Goal: Task Accomplishment & Management: Use online tool/utility

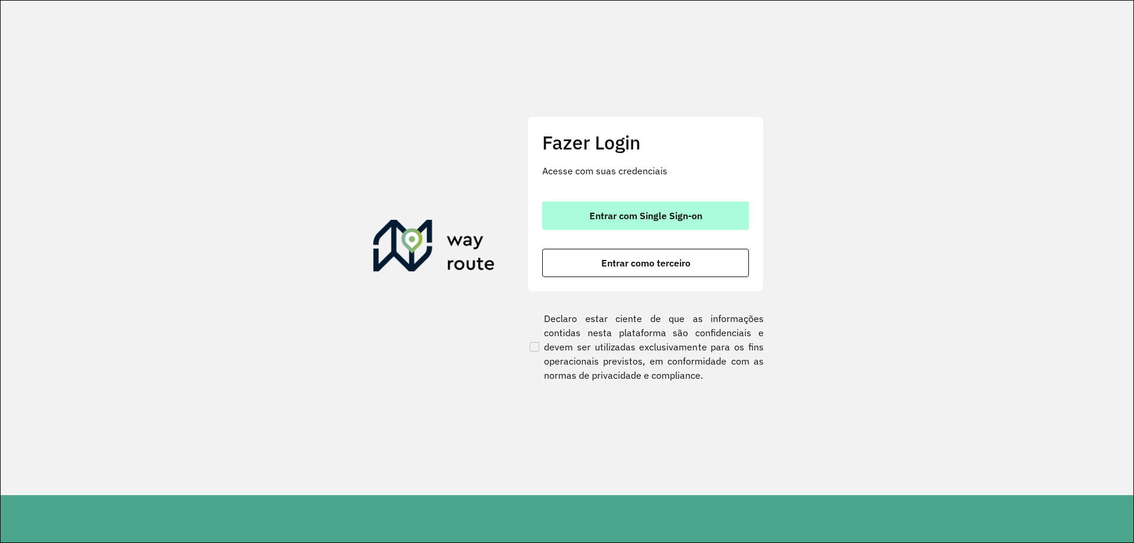
click at [675, 211] on span "Entrar com Single Sign-on" at bounding box center [645, 215] width 113 height 9
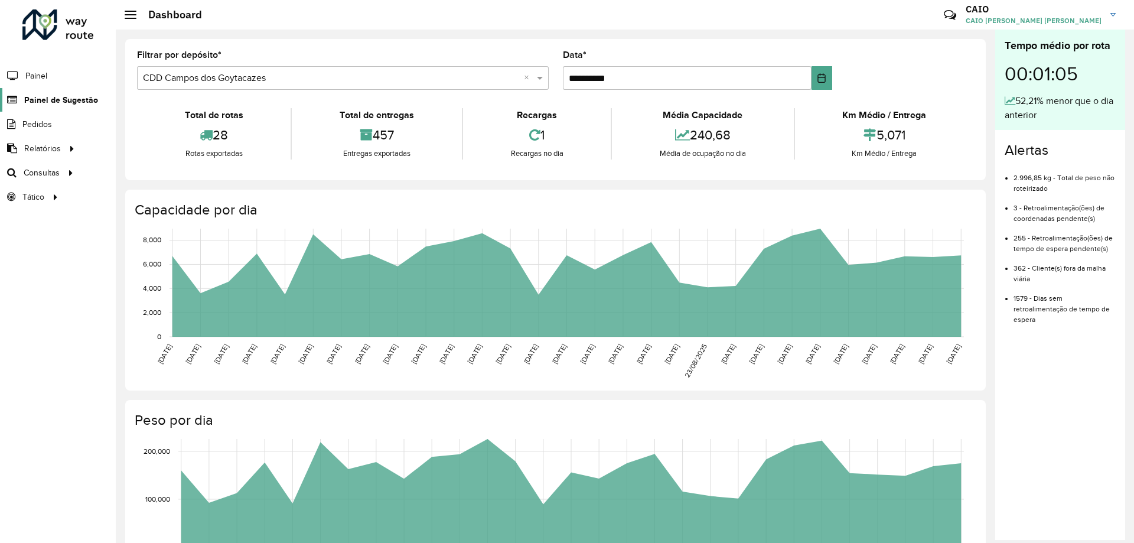
click at [65, 99] on span "Painel de Sugestão" at bounding box center [61, 100] width 74 height 12
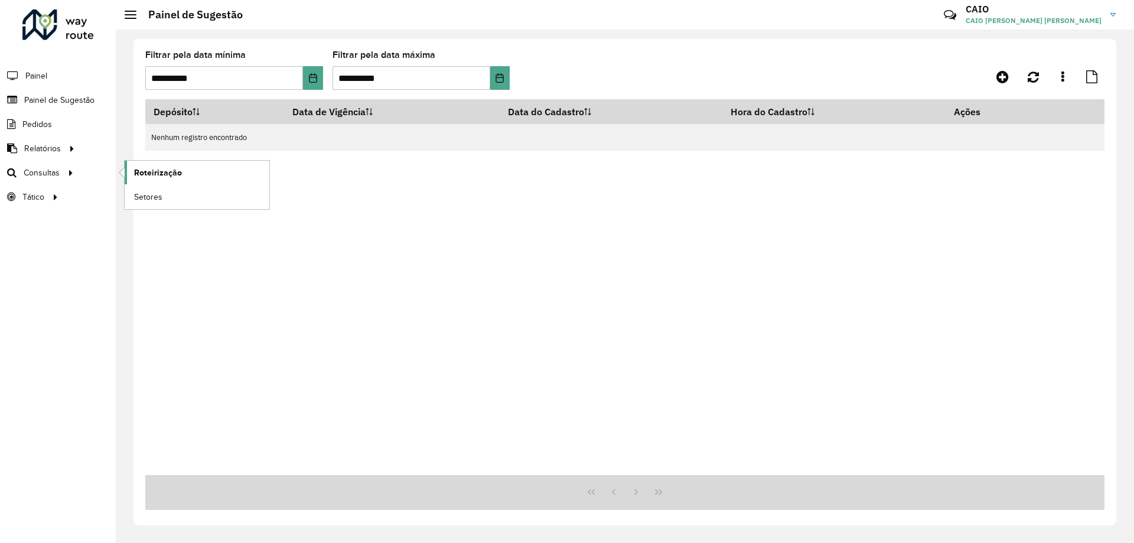
click at [184, 170] on link "Roteirização" at bounding box center [197, 173] width 145 height 24
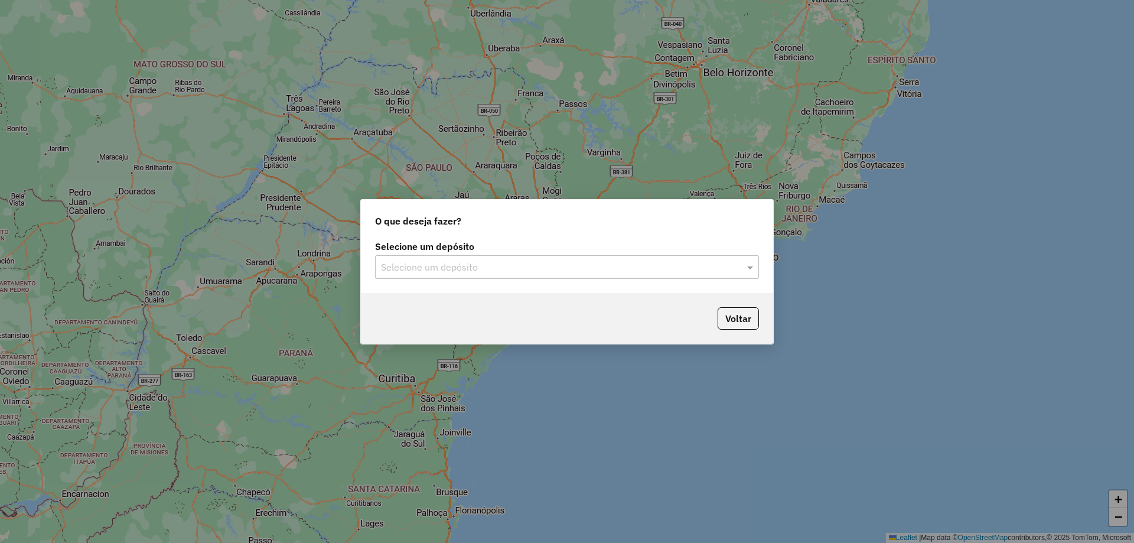
click at [474, 266] on input "text" at bounding box center [555, 267] width 348 height 14
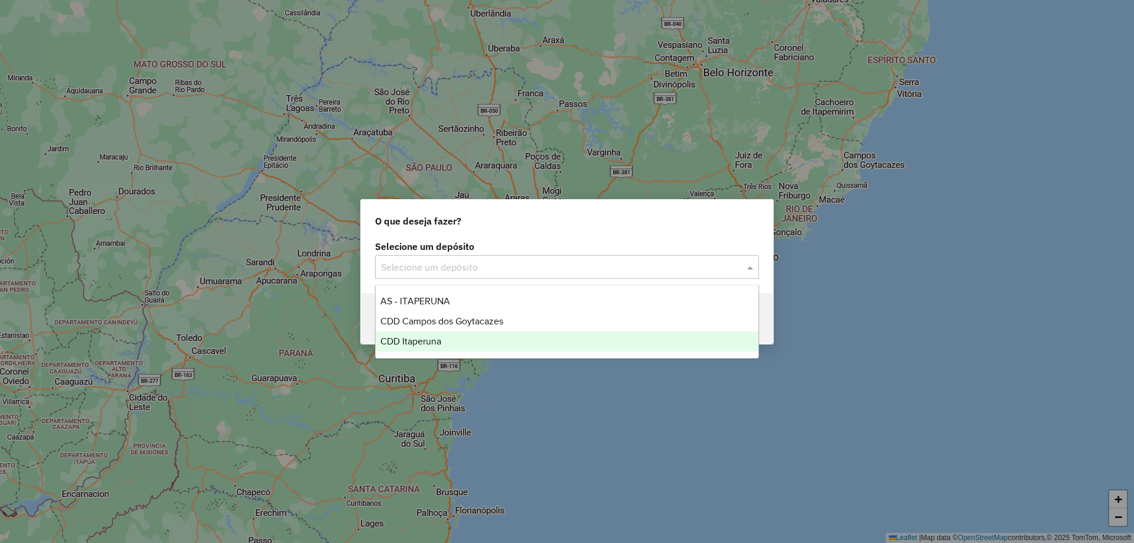
click at [453, 335] on div "CDD Itaperuna" at bounding box center [567, 341] width 383 height 20
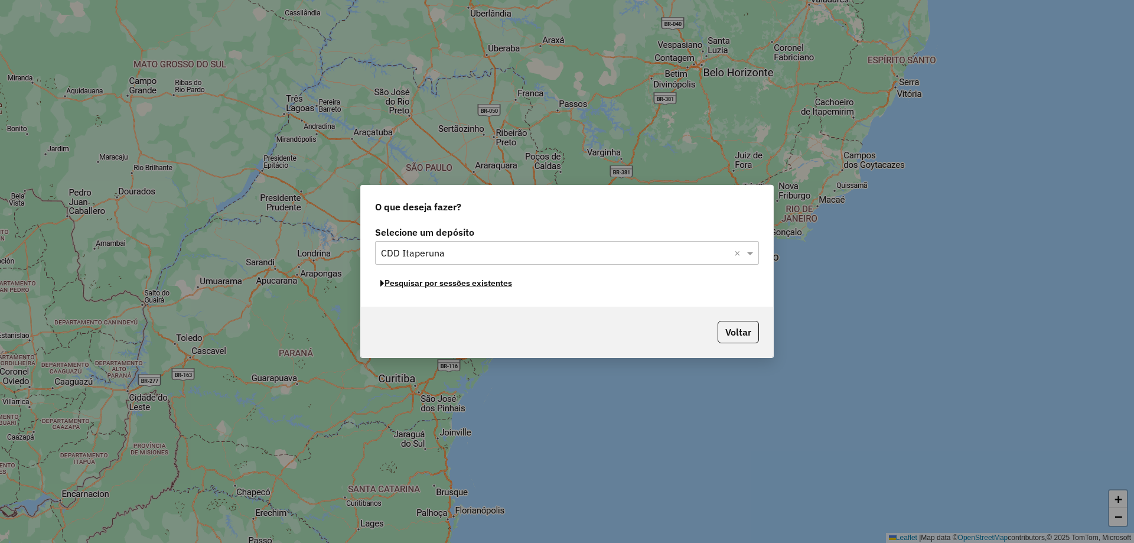
click at [450, 285] on button "Pesquisar por sessões existentes" at bounding box center [446, 283] width 142 height 18
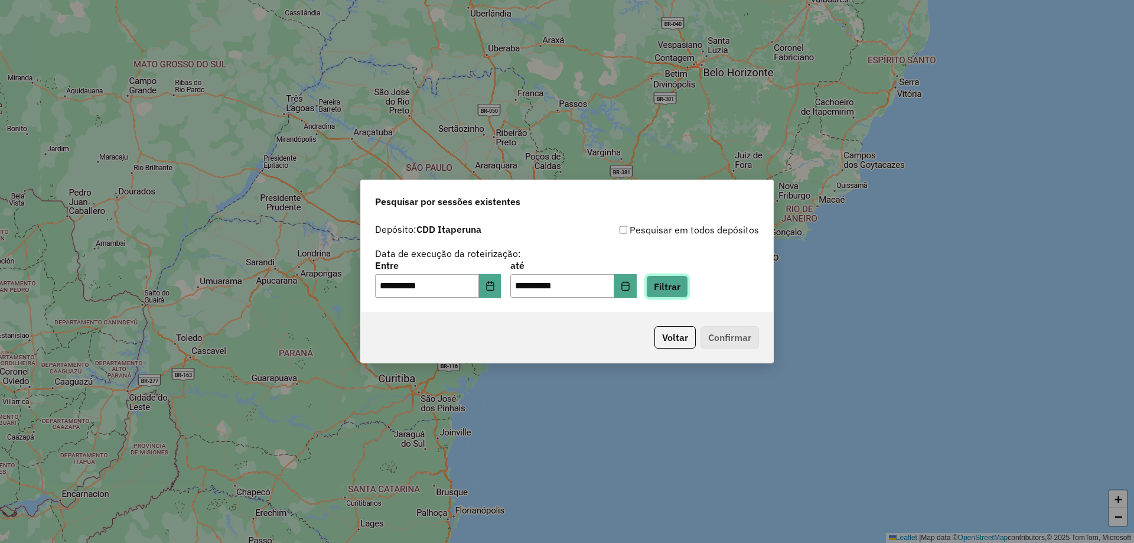
click at [680, 290] on button "Filtrar" at bounding box center [667, 286] width 42 height 22
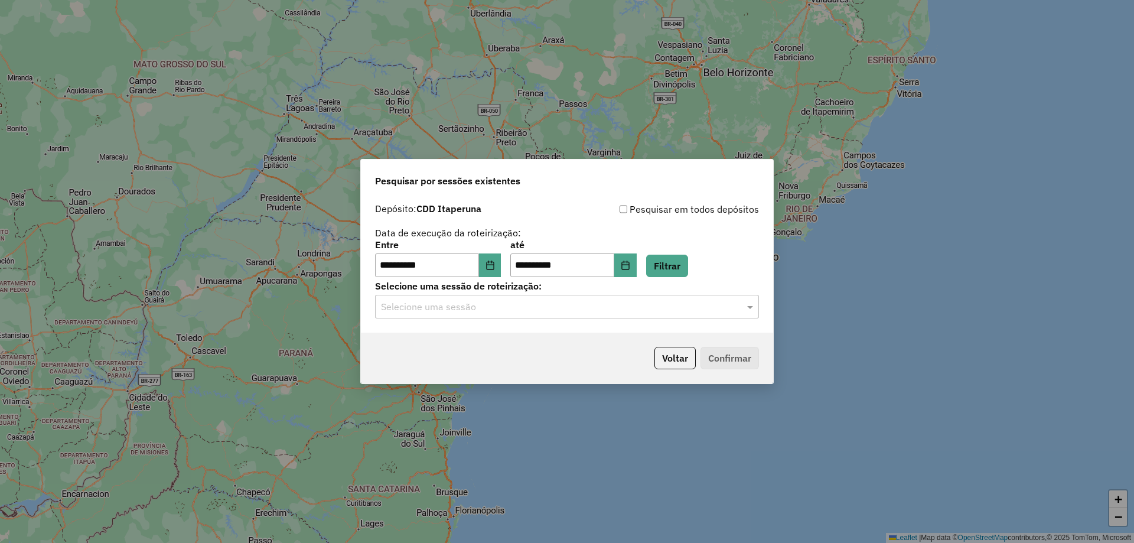
click at [530, 319] on div "**********" at bounding box center [567, 264] width 412 height 135
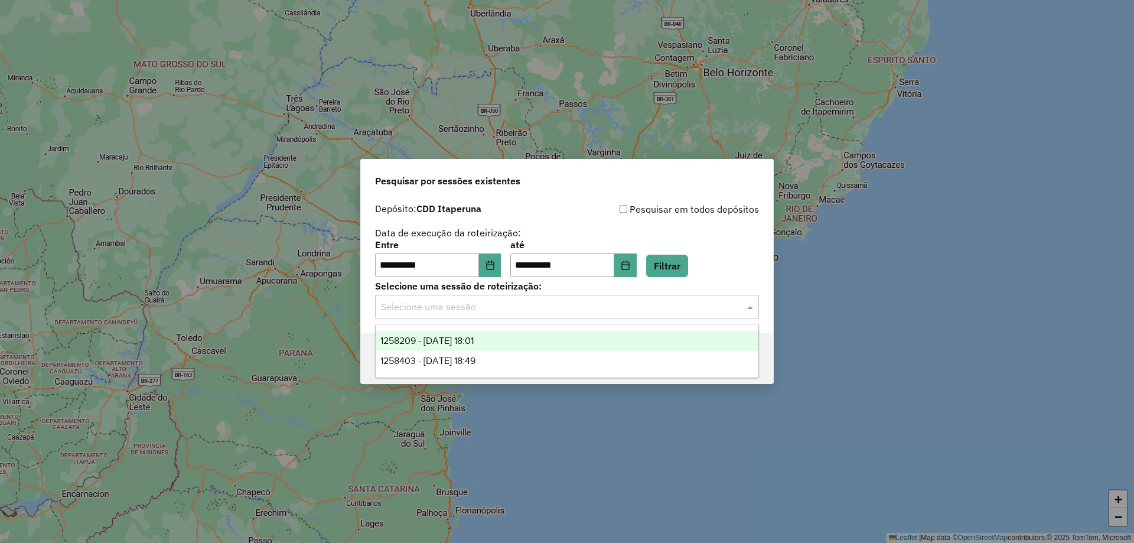
click at [521, 309] on input "text" at bounding box center [555, 307] width 348 height 14
click at [455, 339] on span "1258209 - 03/09/2025 18:01" at bounding box center [426, 340] width 93 height 10
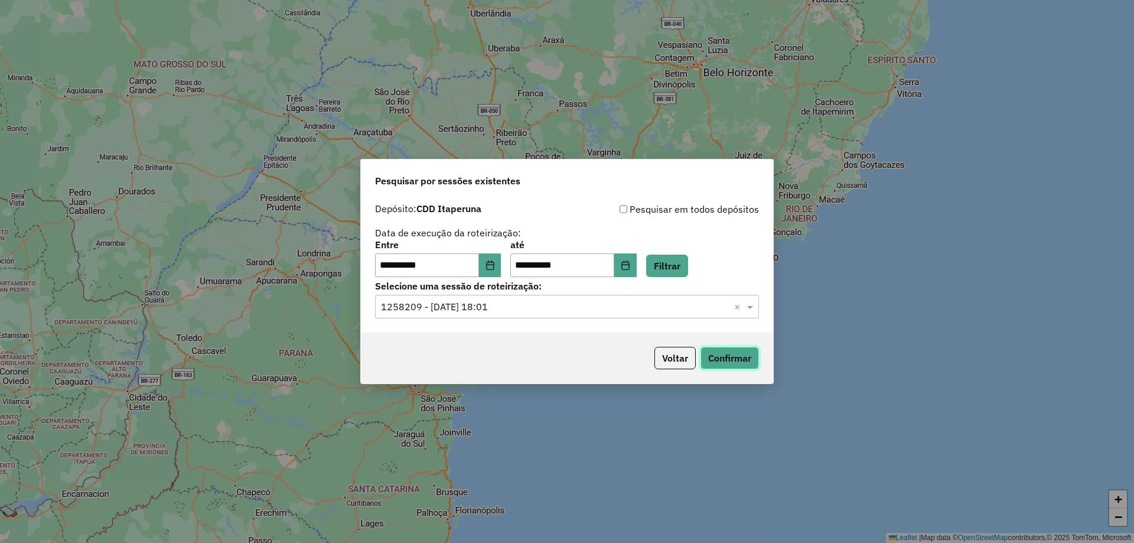
click at [741, 364] on button "Confirmar" at bounding box center [729, 358] width 58 height 22
click at [646, 305] on input "text" at bounding box center [555, 307] width 348 height 14
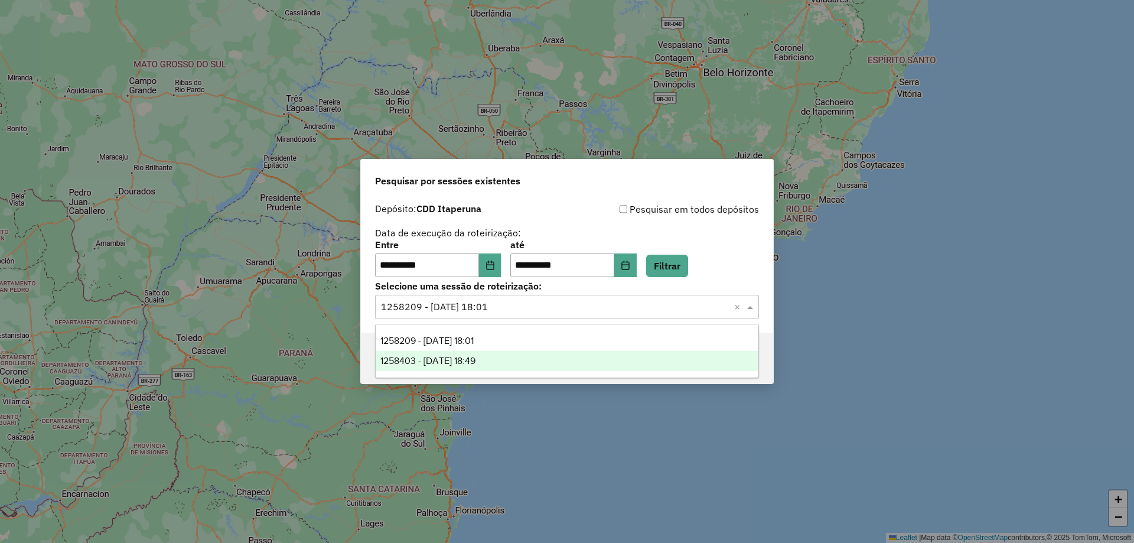
click at [533, 365] on div "1258403 - 03/09/2025 18:49" at bounding box center [567, 361] width 383 height 20
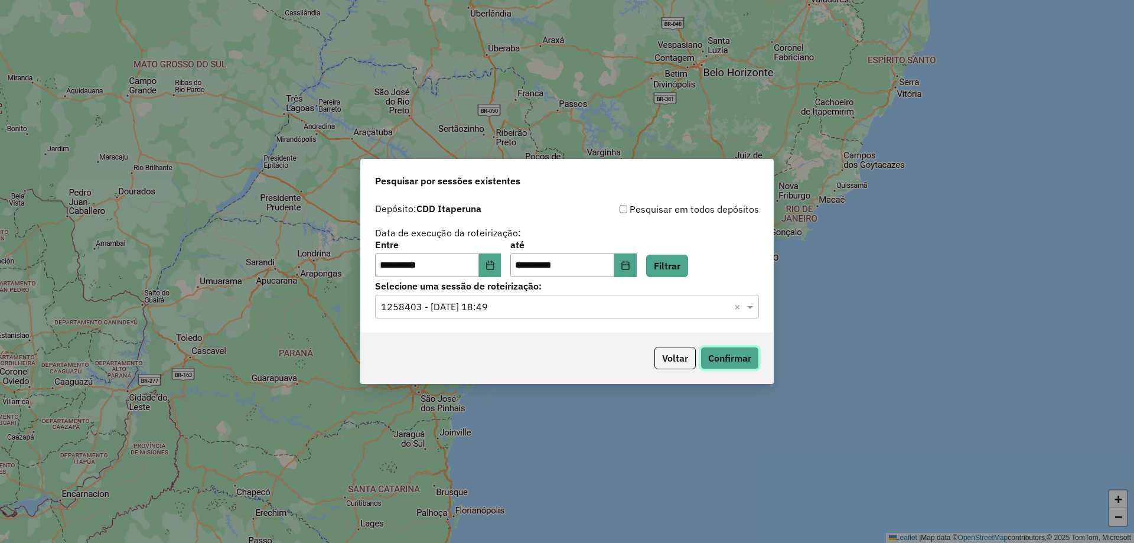
click at [727, 355] on button "Confirmar" at bounding box center [729, 358] width 58 height 22
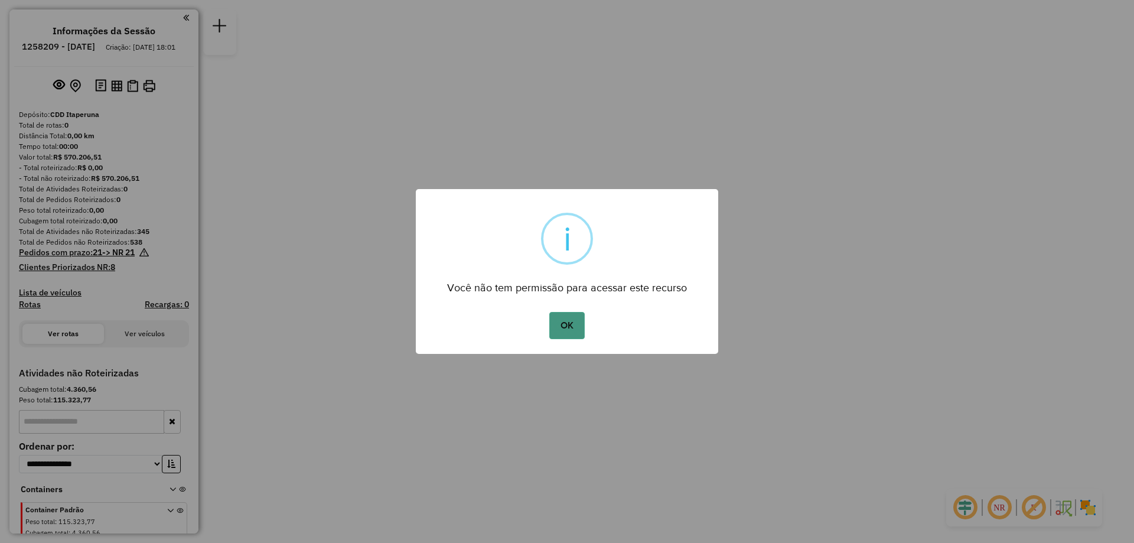
click at [571, 319] on button "OK" at bounding box center [566, 325] width 35 height 27
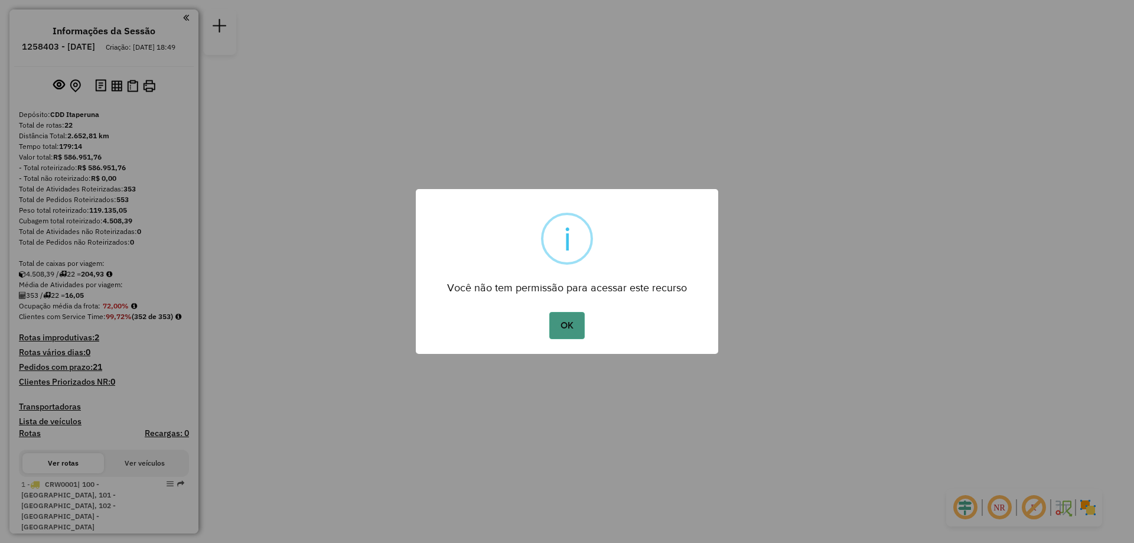
click at [562, 325] on button "OK" at bounding box center [566, 325] width 35 height 27
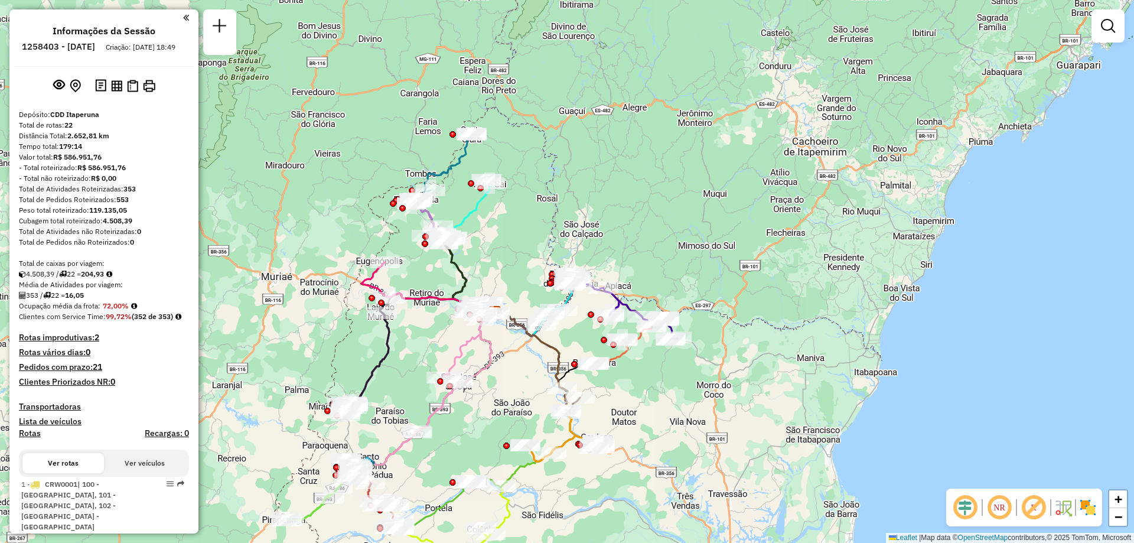
drag, startPoint x: 407, startPoint y: 341, endPoint x: 523, endPoint y: 316, distance: 118.8
click at [523, 316] on div "Janela de atendimento Grade de atendimento Capacidade Transportadoras Veículos …" at bounding box center [567, 271] width 1134 height 543
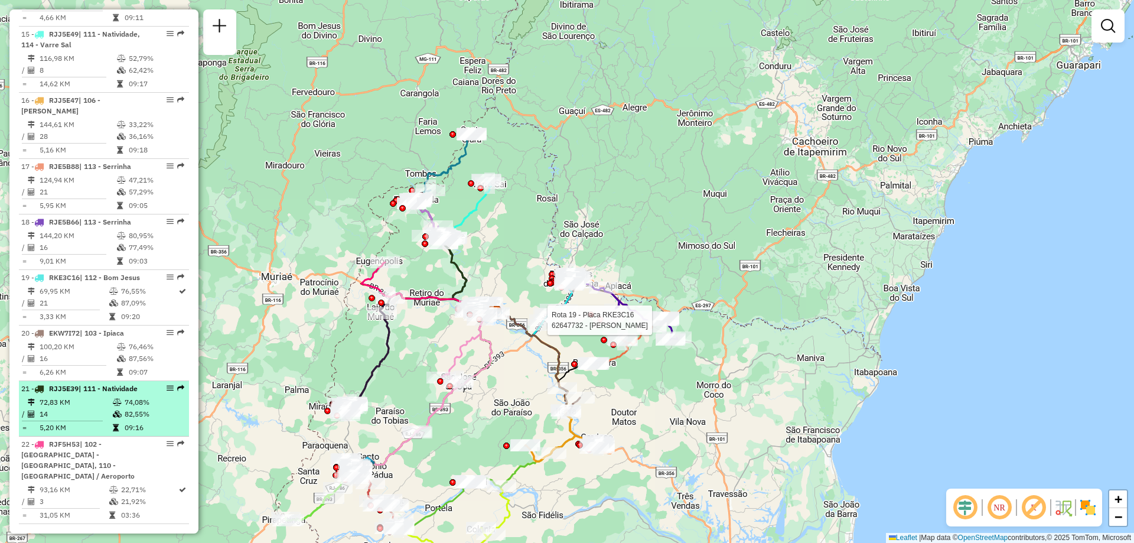
scroll to position [1209, 0]
